Goal: Check status: Check status

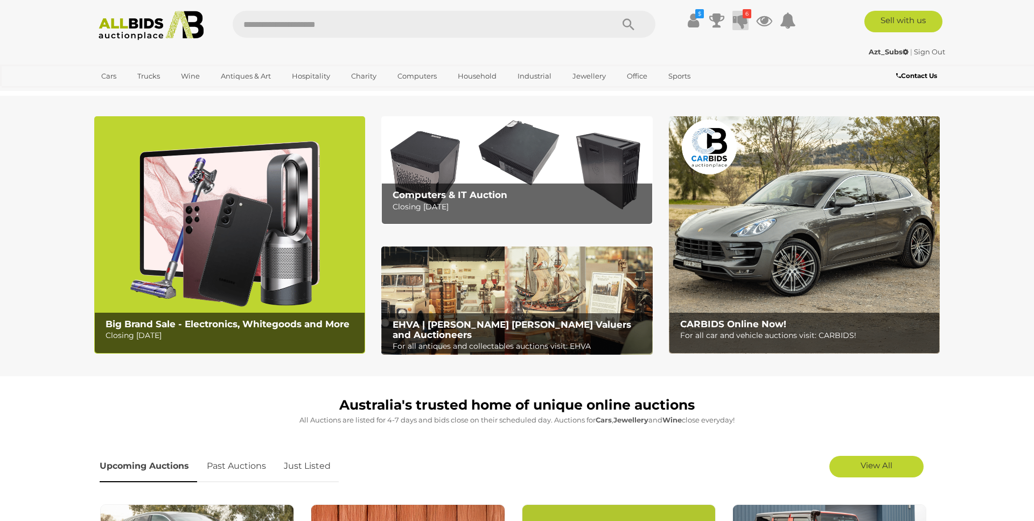
click at [742, 18] on icon at bounding box center [740, 20] width 15 height 19
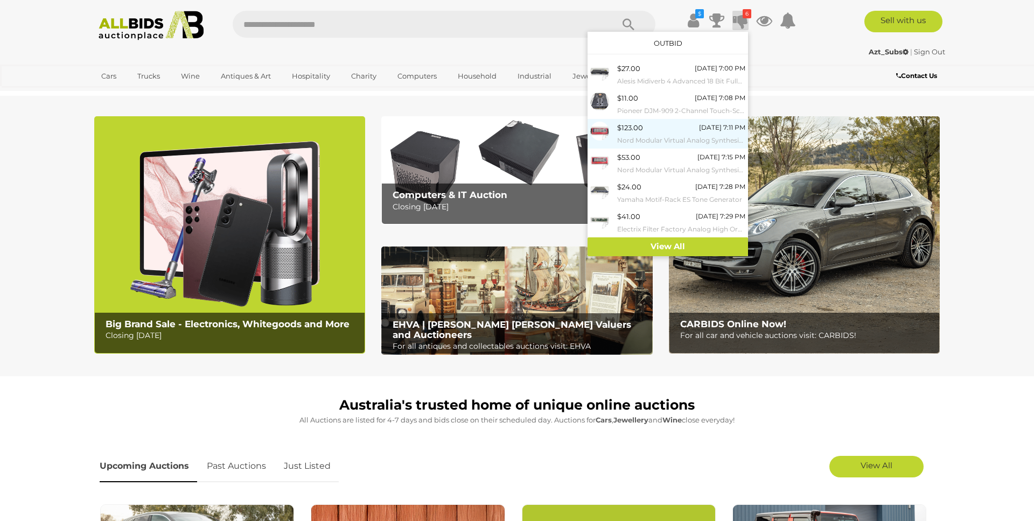
click at [632, 129] on div "$123.00" at bounding box center [630, 128] width 26 height 12
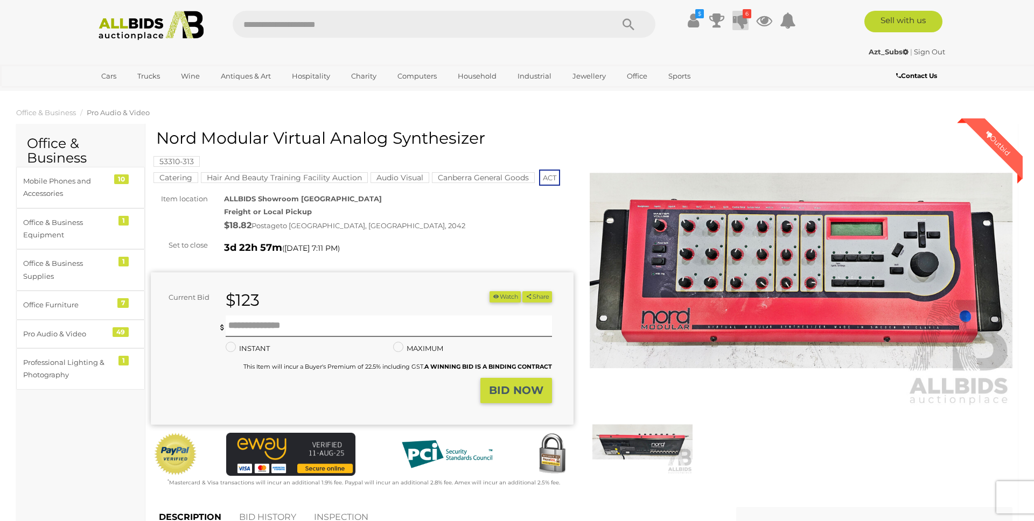
click at [743, 18] on icon at bounding box center [740, 20] width 15 height 19
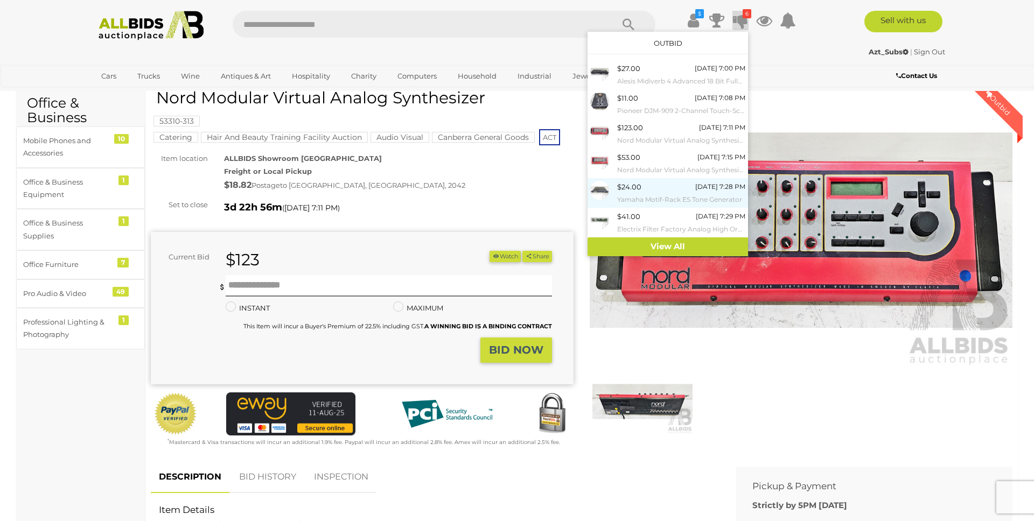
scroll to position [65, 0]
